Goal: Task Accomplishment & Management: Use online tool/utility

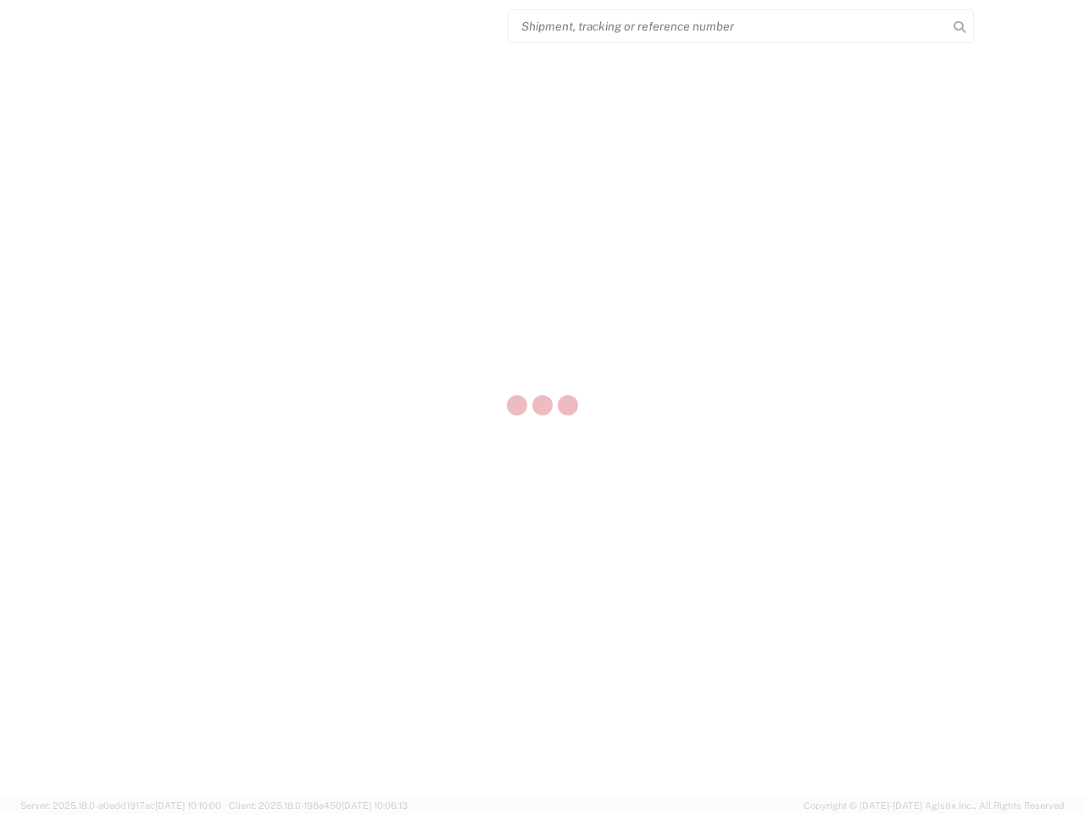
select select "US"
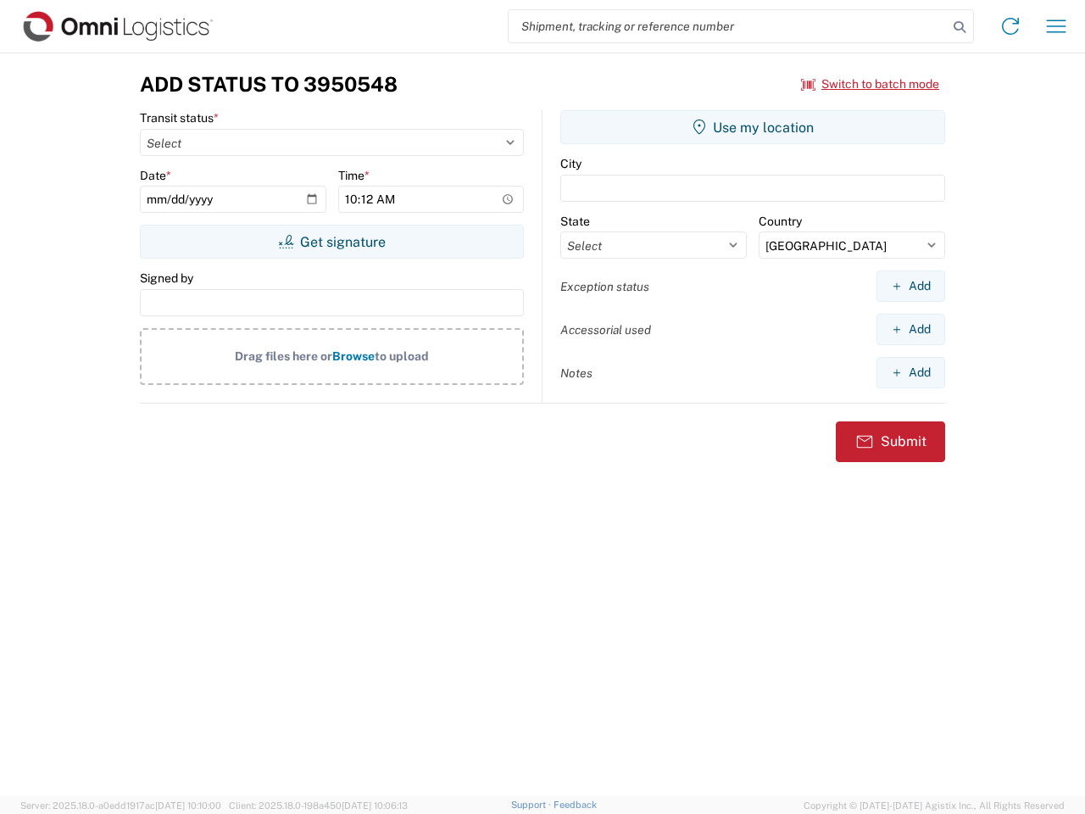
click at [728, 26] on input "search" at bounding box center [728, 26] width 439 height 32
click at [960, 27] on icon at bounding box center [960, 27] width 24 height 24
click at [1011, 26] on icon at bounding box center [1010, 26] width 27 height 27
click at [1056, 26] on icon "button" at bounding box center [1056, 25] width 19 height 13
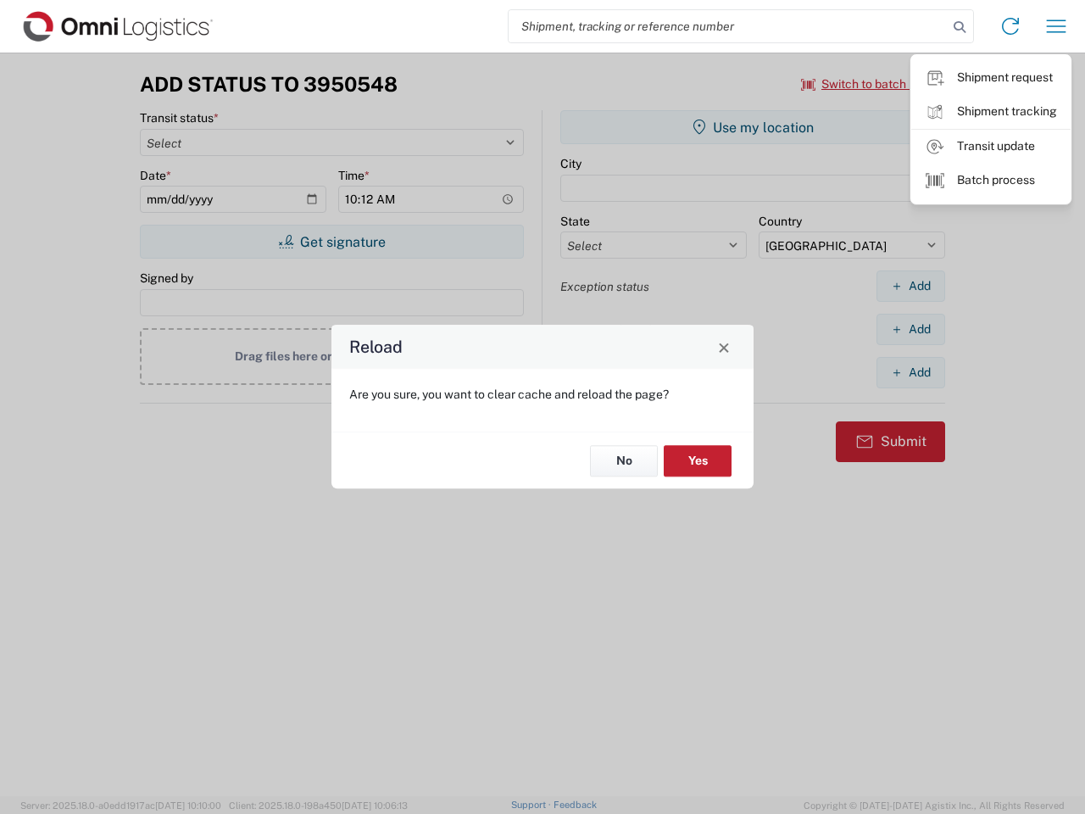
click at [871, 84] on div "Reload Are you sure, you want to clear cache and reload the page? No Yes" at bounding box center [542, 407] width 1085 height 814
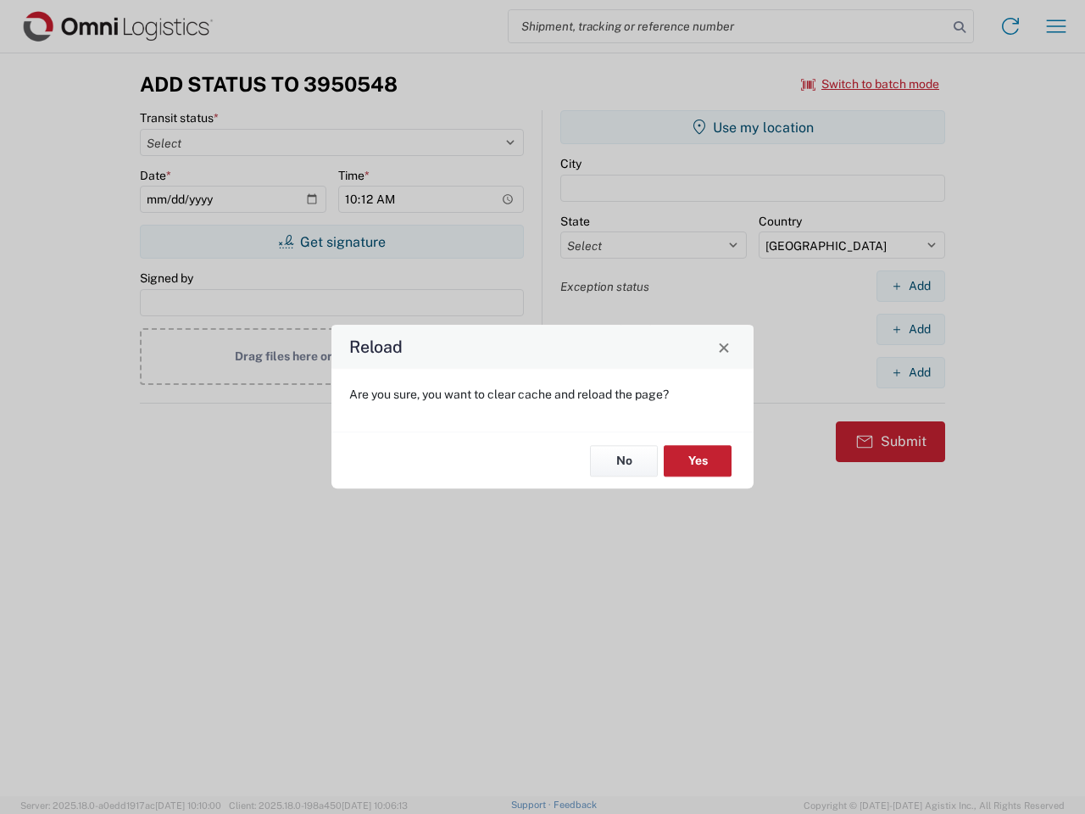
click at [331, 242] on div "Reload Are you sure, you want to clear cache and reload the page? No Yes" at bounding box center [542, 407] width 1085 height 814
click at [753, 127] on div "Reload Are you sure, you want to clear cache and reload the page? No Yes" at bounding box center [542, 407] width 1085 height 814
click at [911, 286] on div "Reload Are you sure, you want to clear cache and reload the page? No Yes" at bounding box center [542, 407] width 1085 height 814
click at [911, 329] on div "Reload Are you sure, you want to clear cache and reload the page? No Yes" at bounding box center [542, 407] width 1085 height 814
click at [911, 372] on div "Reload Are you sure, you want to clear cache and reload the page? No Yes" at bounding box center [542, 407] width 1085 height 814
